Goal: Check status: Check status

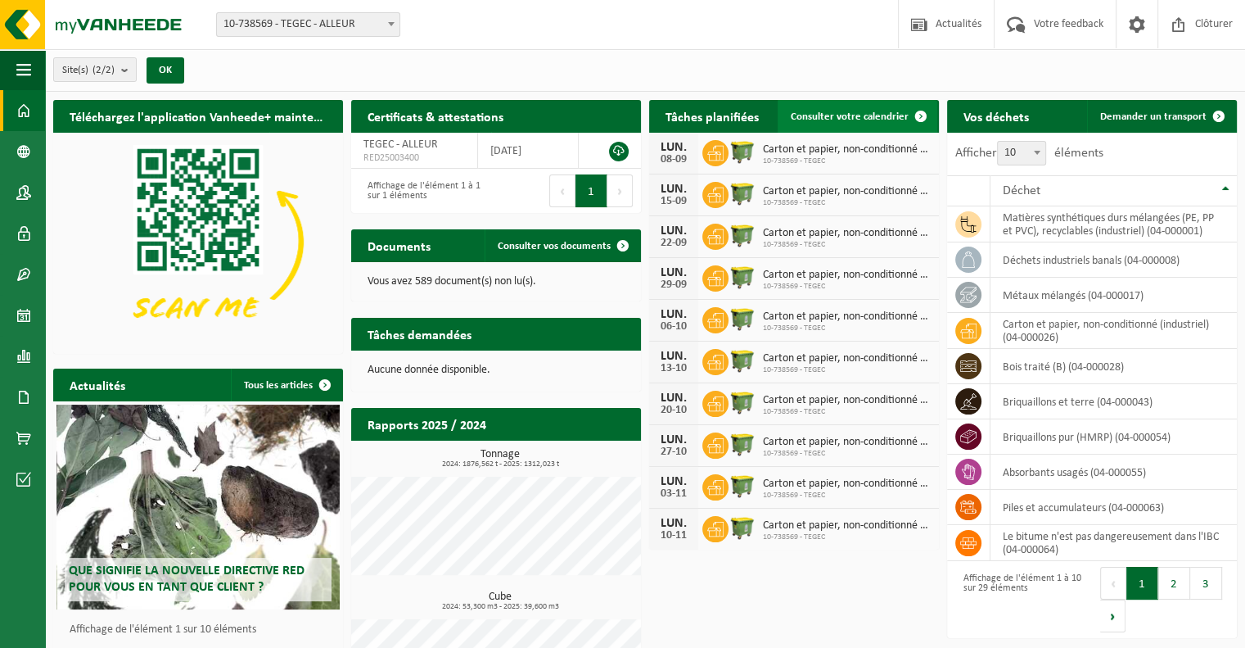
click at [841, 112] on span "Consulter votre calendrier" at bounding box center [850, 116] width 118 height 11
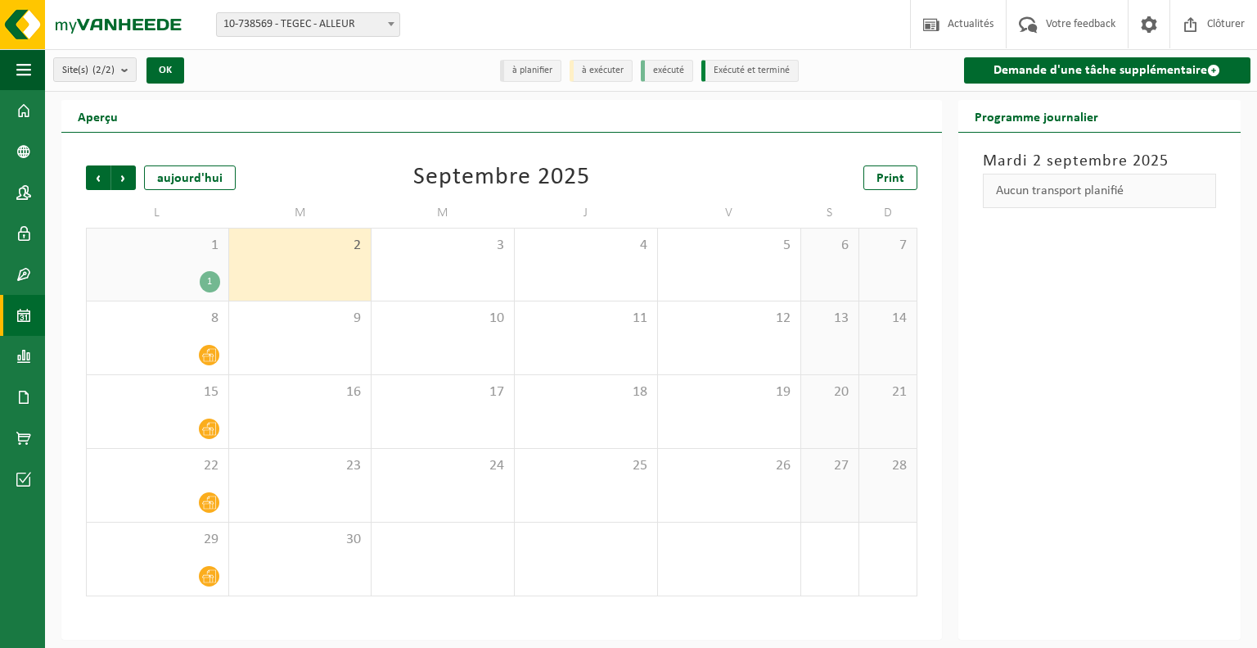
click at [233, 271] on div "2" at bounding box center [300, 264] width 142 height 72
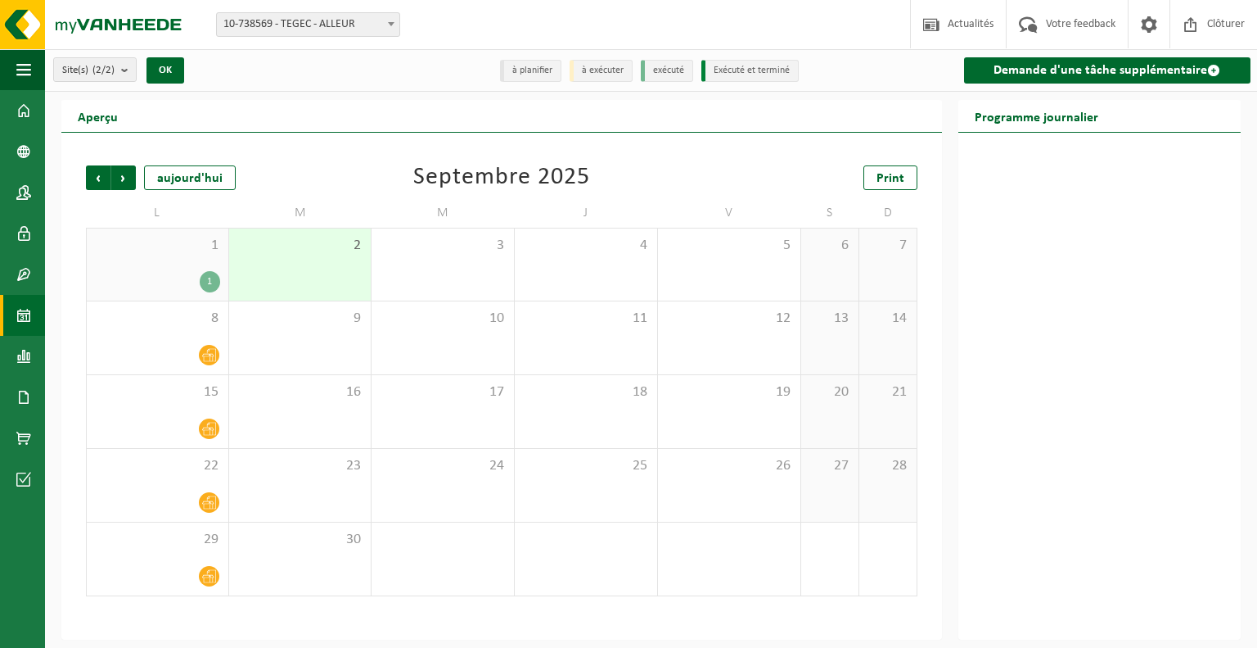
click at [214, 273] on div "1" at bounding box center [210, 281] width 20 height 21
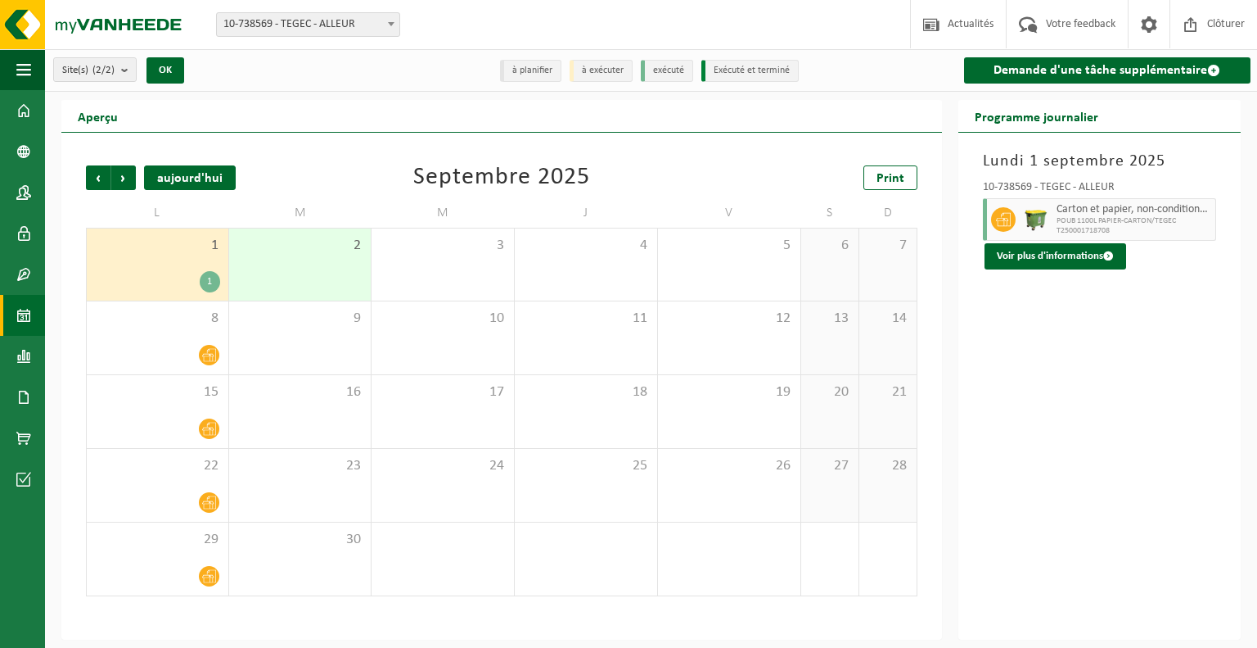
click at [191, 172] on div "aujourd'hui" at bounding box center [190, 177] width 92 height 25
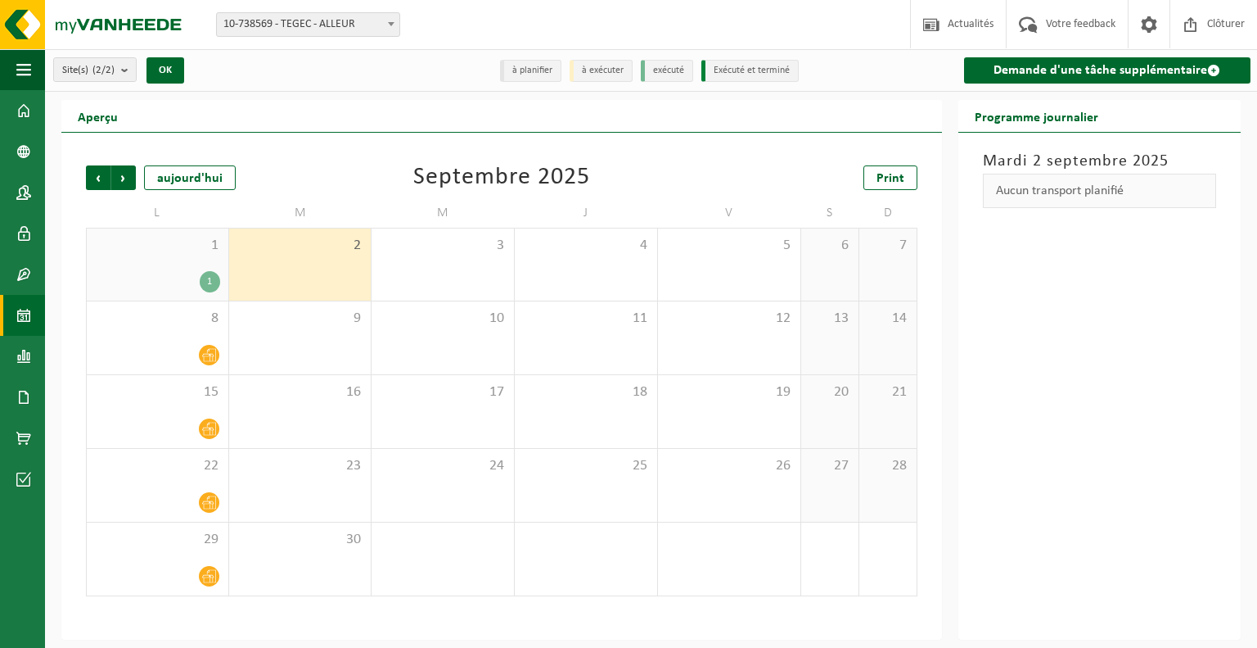
click at [169, 274] on div "1" at bounding box center [157, 281] width 125 height 21
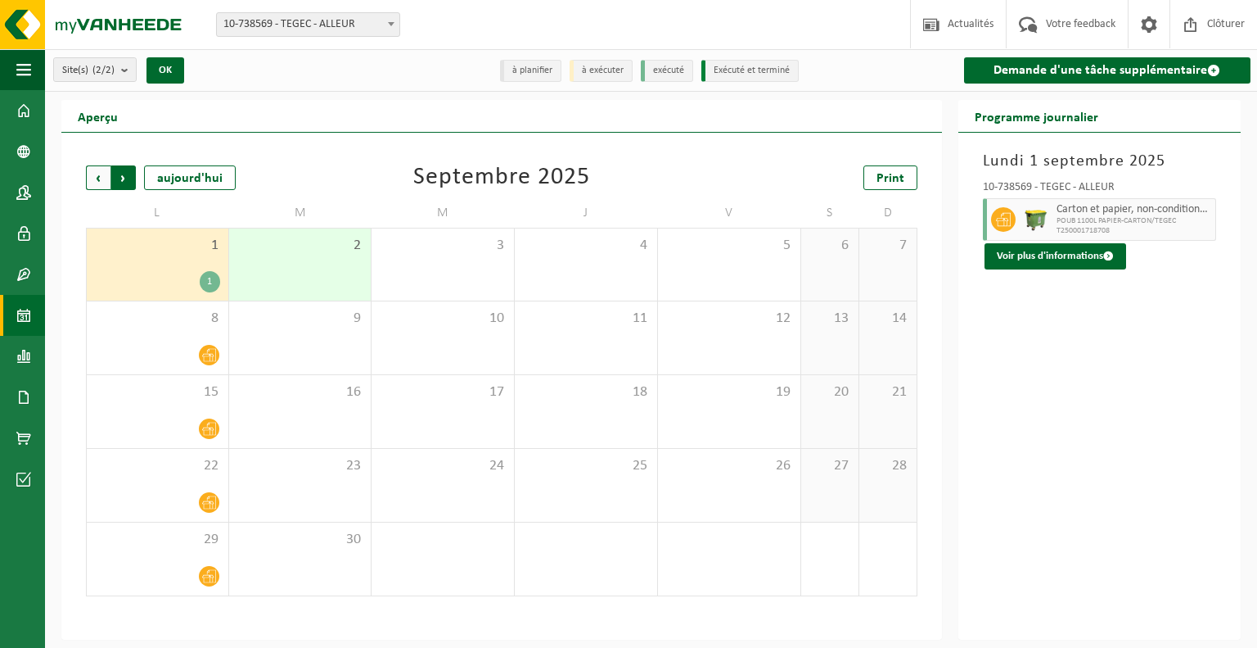
click at [95, 182] on span "Précédent" at bounding box center [98, 177] width 25 height 25
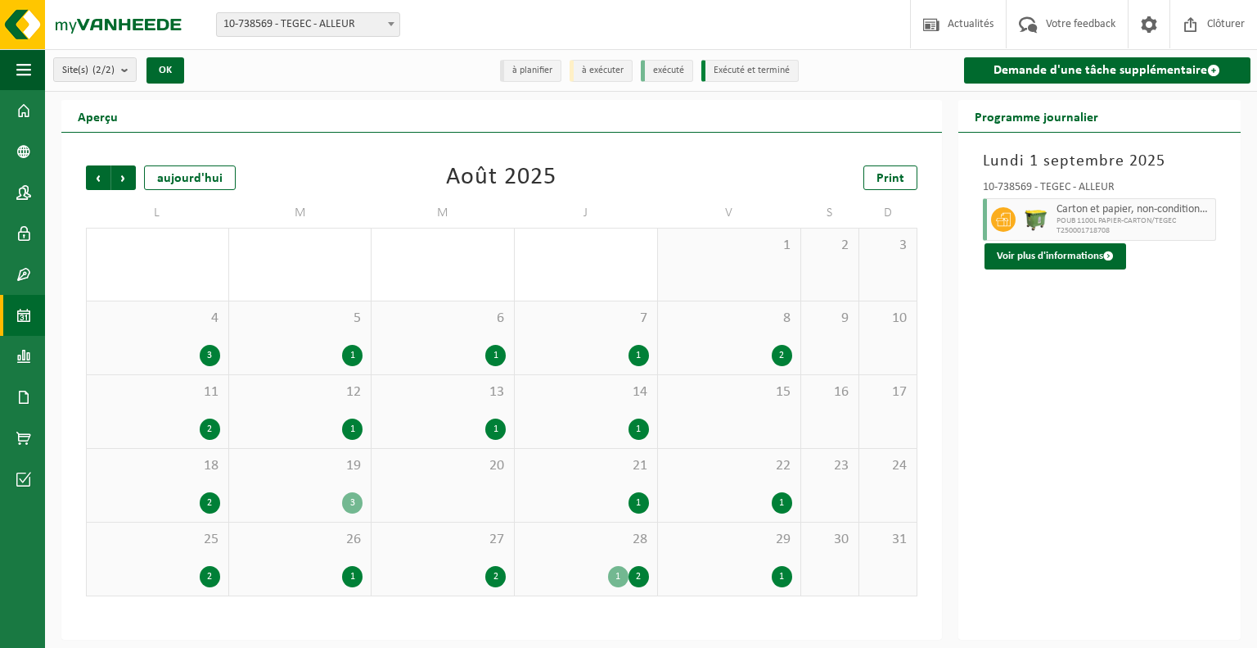
click at [627, 585] on div "1 2" at bounding box center [586, 576] width 126 height 21
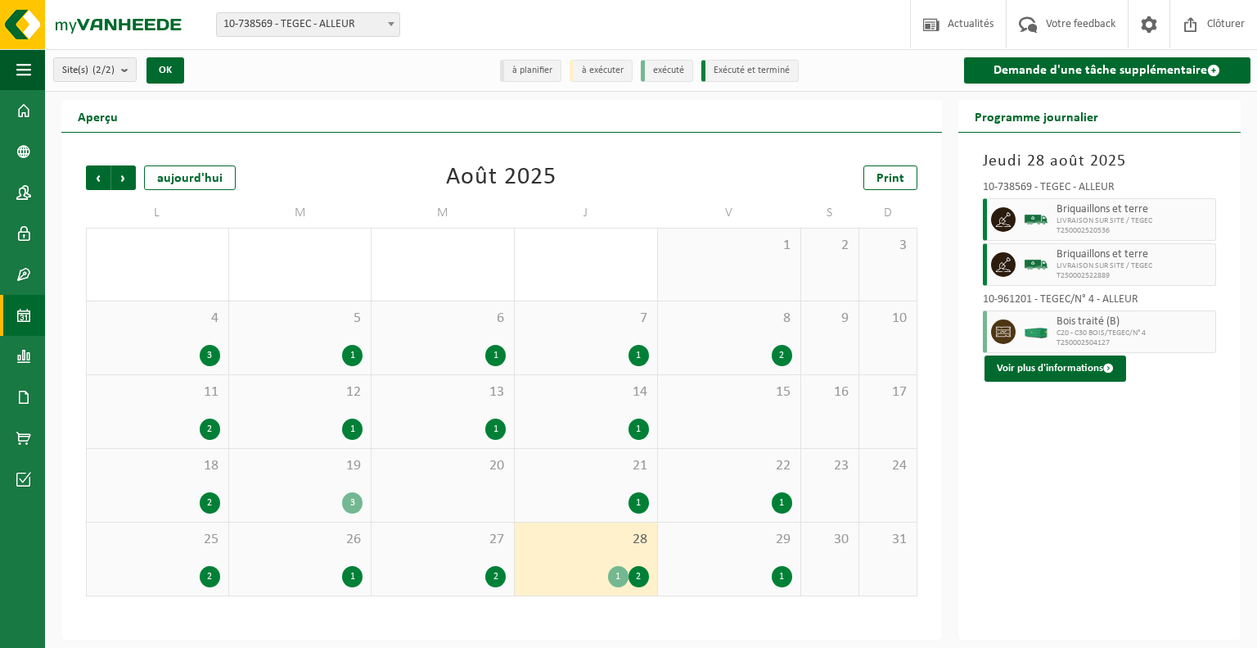
click at [769, 571] on div "1" at bounding box center [729, 576] width 126 height 21
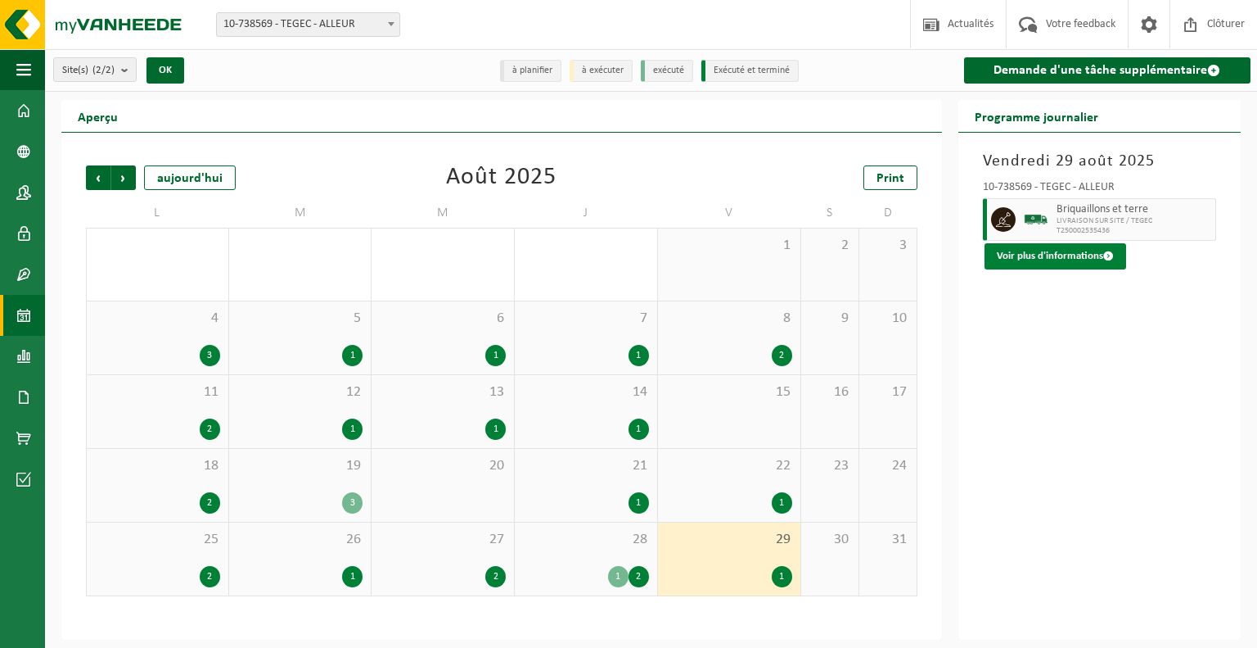
click at [1077, 251] on button "Voir plus d'informations" at bounding box center [1056, 256] width 142 height 26
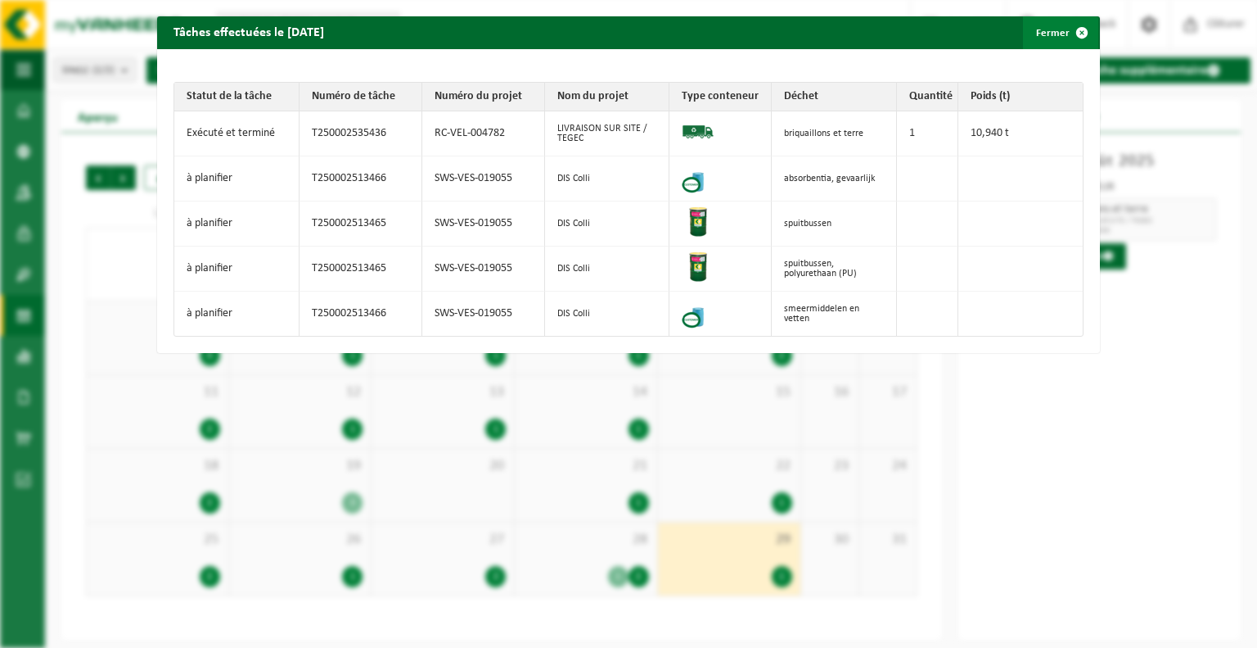
click at [1068, 33] on span "button" at bounding box center [1082, 32] width 33 height 33
